Goal: Task Accomplishment & Management: Manage account settings

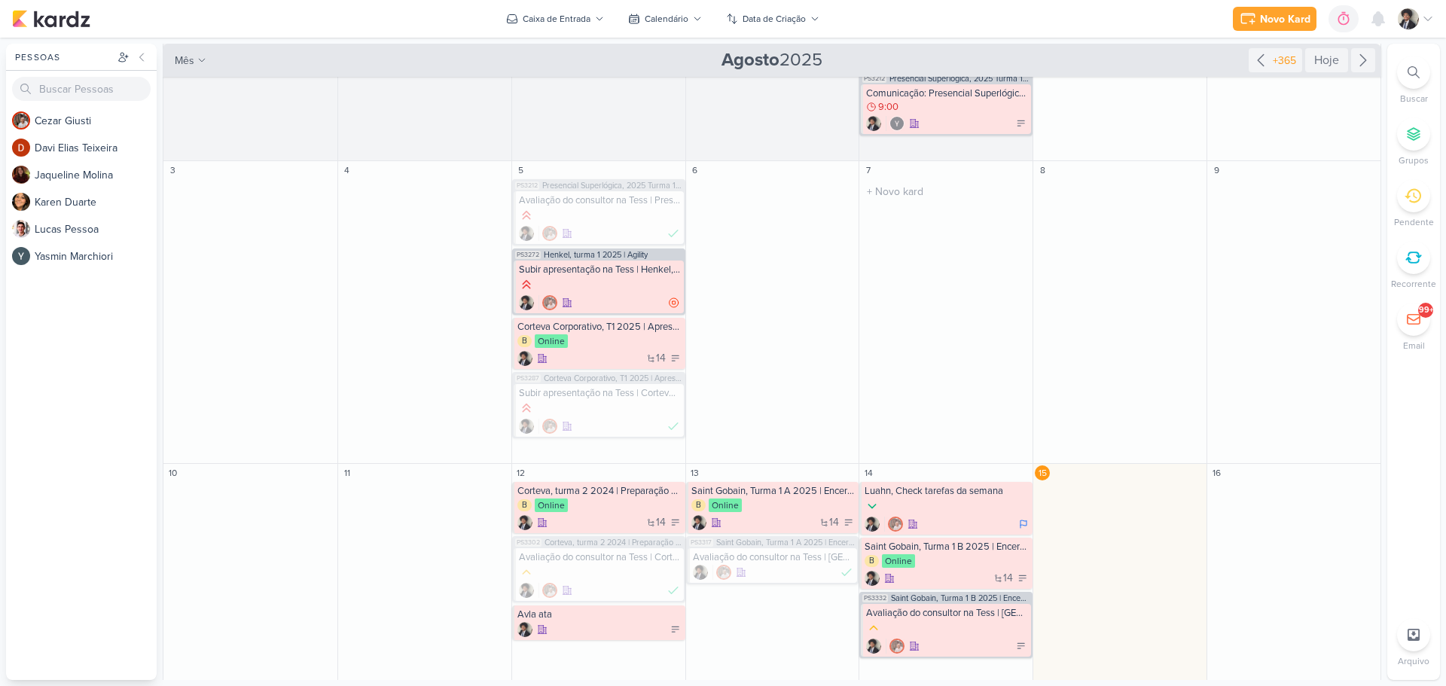
scroll to position [226, 0]
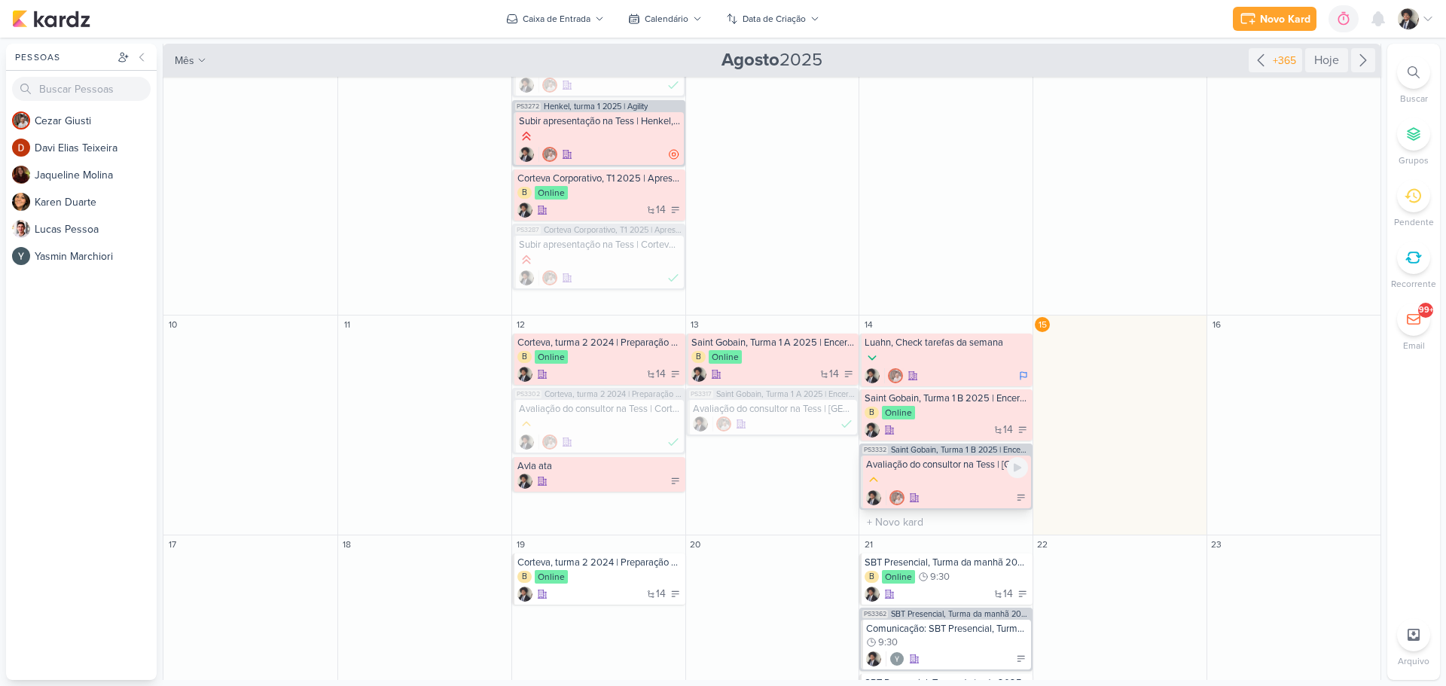
click at [970, 490] on div at bounding box center [947, 497] width 162 height 15
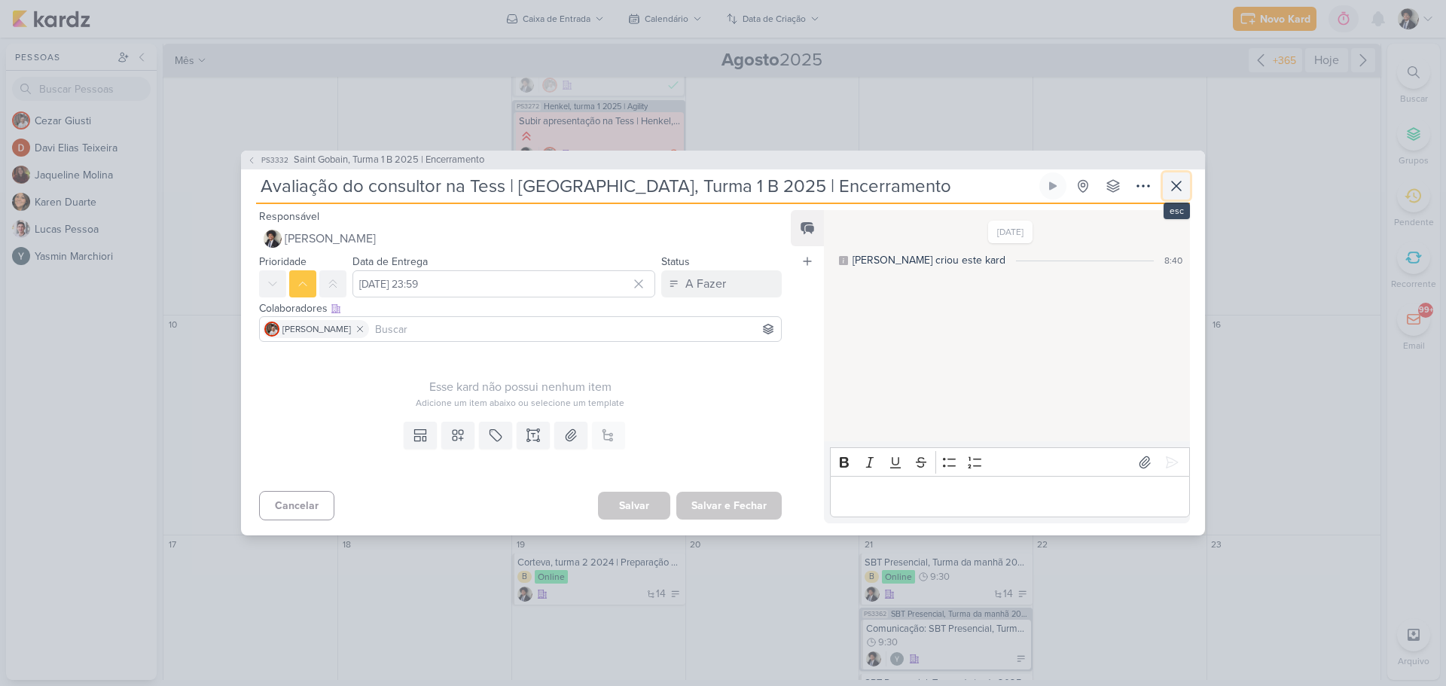
click at [1180, 185] on icon at bounding box center [1177, 186] width 18 height 18
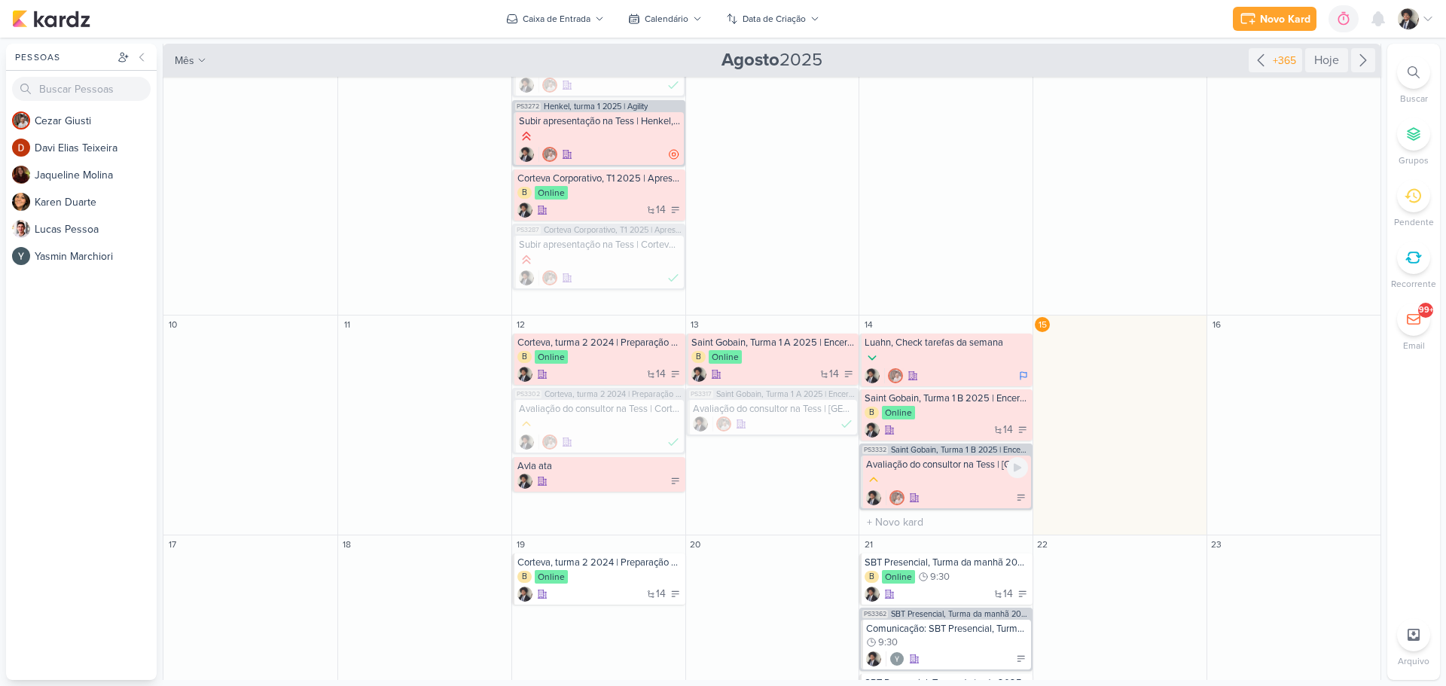
click at [963, 484] on div at bounding box center [947, 480] width 162 height 17
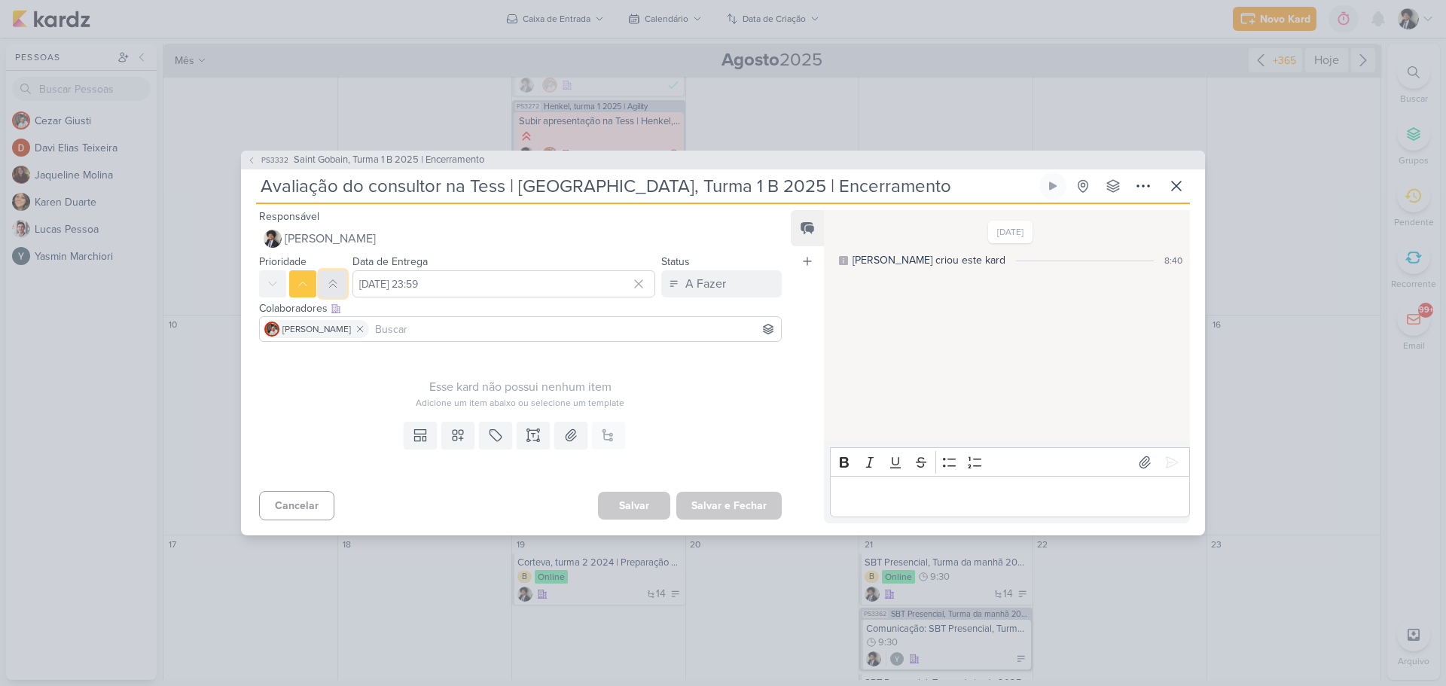
click at [336, 290] on icon at bounding box center [333, 284] width 12 height 12
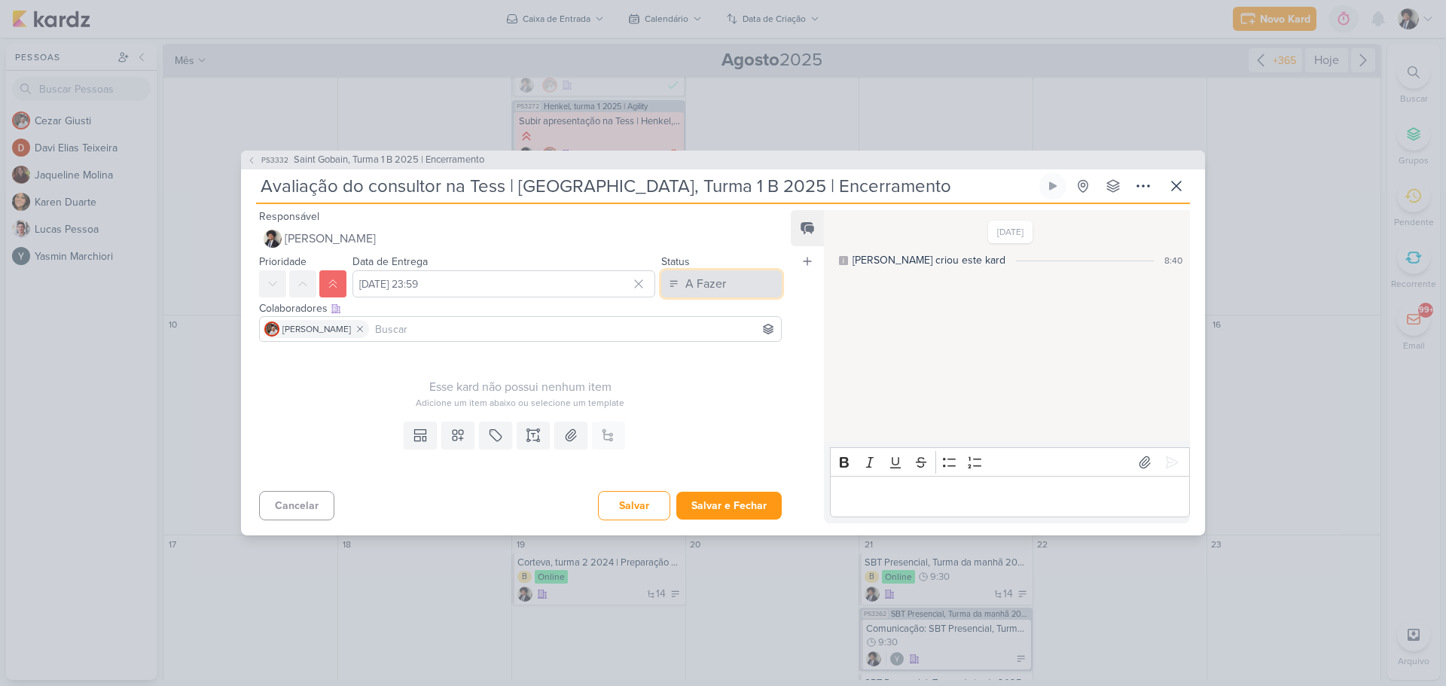
click at [735, 270] on button "A Fazer" at bounding box center [721, 283] width 121 height 27
click at [716, 372] on button "Em atraso" at bounding box center [714, 368] width 134 height 25
click at [420, 286] on input "[DATE] 23:59" at bounding box center [504, 283] width 303 height 27
click at [600, 403] on div "15" at bounding box center [610, 407] width 23 height 23
type input "[DATE] 23:59"
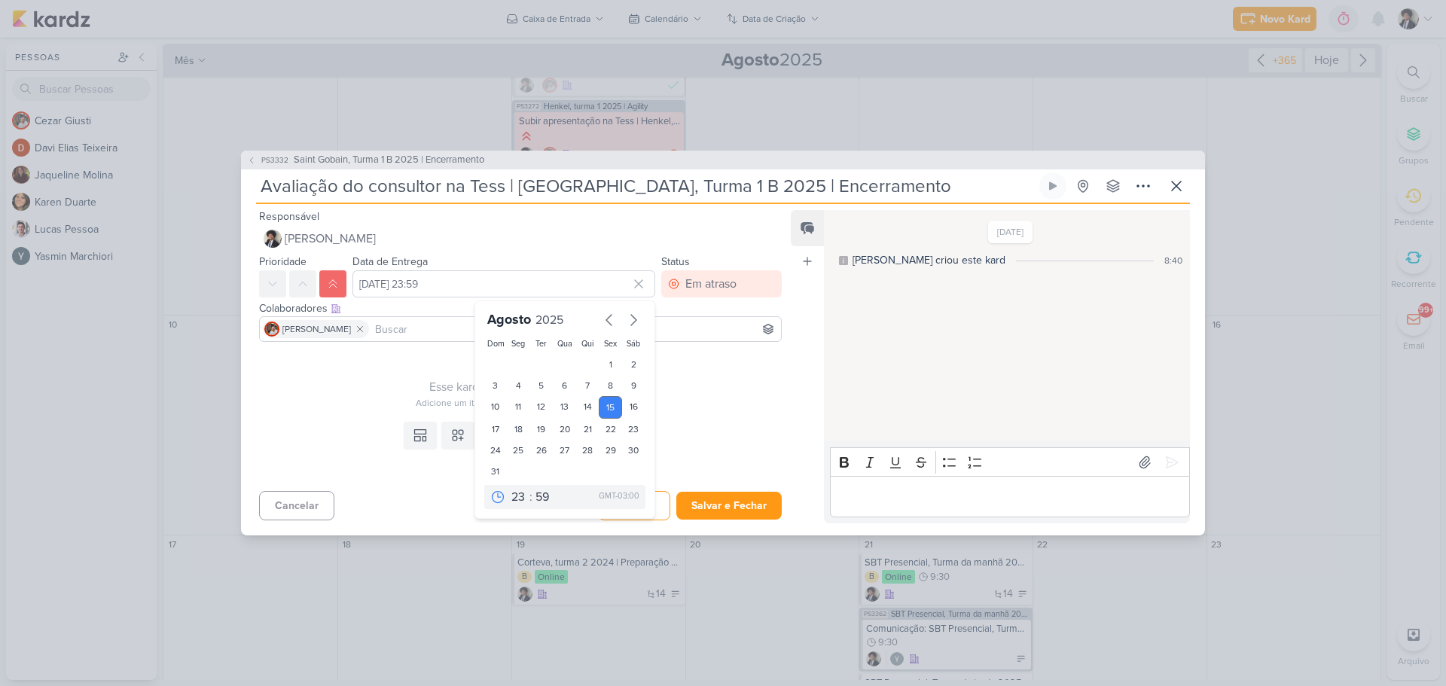
click at [741, 410] on div "Adicione um item abaixo ou selecione um template" at bounding box center [520, 403] width 523 height 14
click at [743, 506] on button "Salvar e Fechar" at bounding box center [729, 506] width 105 height 28
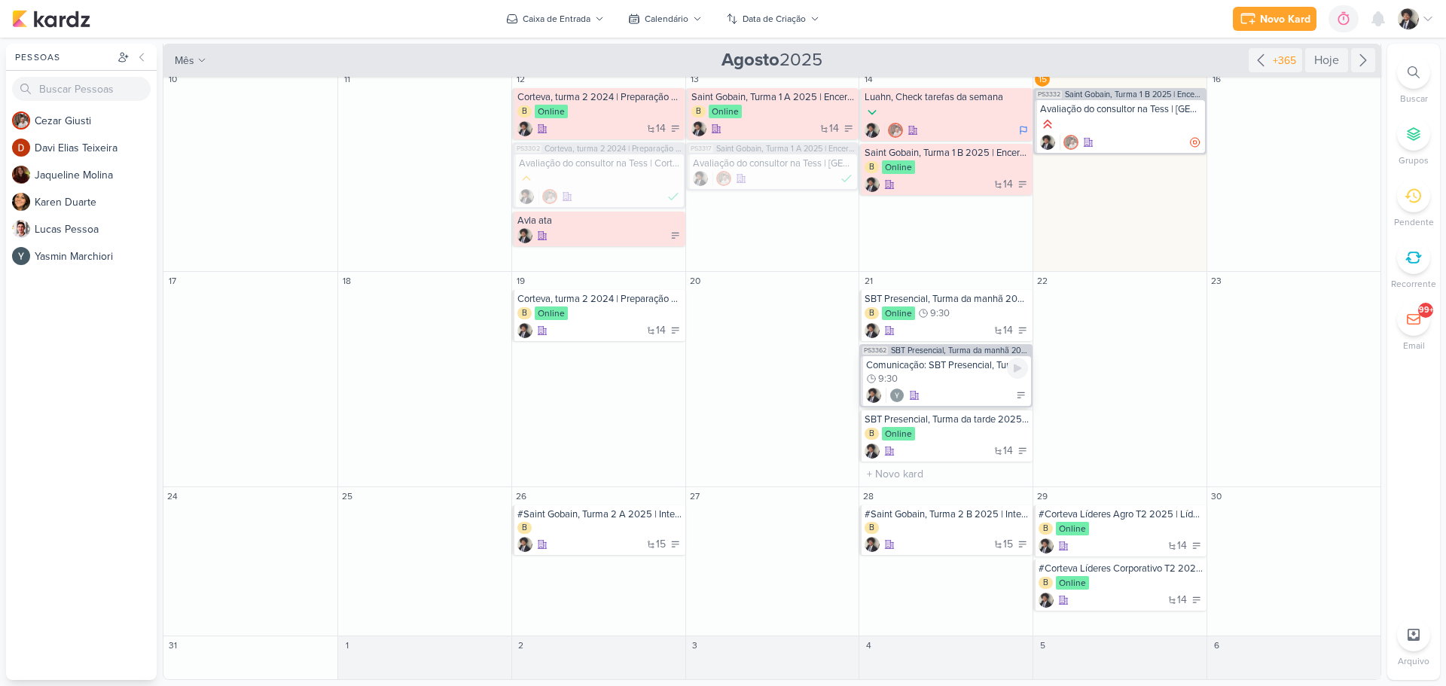
scroll to position [396, 0]
